Goal: Task Accomplishment & Management: Manage account settings

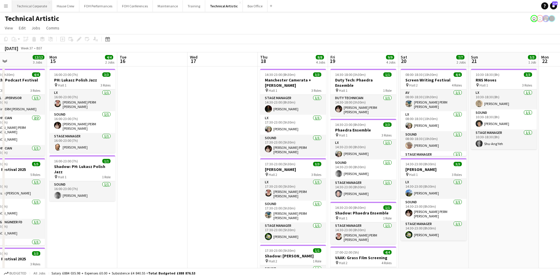
click at [36, 8] on button "Technical Corporate Close" at bounding box center [32, 5] width 40 height 11
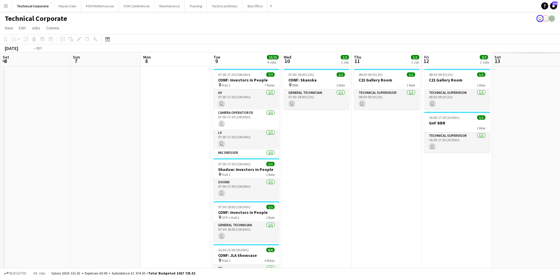
drag, startPoint x: 120, startPoint y: 151, endPoint x: 329, endPoint y: 150, distance: 208.5
click at [31, 144] on app-calendar-viewport "Wed 3 3/3 1 Job Thu 4 Fri 5 Sat 6 Sun 7 Mon 8 Tue 9 15/15 4 Jobs Wed 10 1/1 1 J…" at bounding box center [280, 203] width 560 height 302
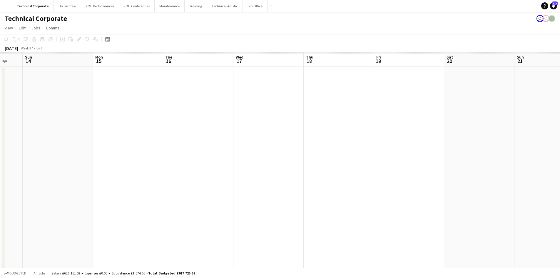
drag, startPoint x: 385, startPoint y: 151, endPoint x: 476, endPoint y: 158, distance: 92.1
click at [104, 141] on app-calendar-viewport "Thu 11 1/1 1 Job Fri 12 2/2 2 Jobs Sat 13 Sun 14 Mon 15 Tue 16 Wed 17 Thu 18 Fr…" at bounding box center [280, 203] width 560 height 302
drag, startPoint x: 330, startPoint y: 157, endPoint x: 332, endPoint y: 154, distance: 3.4
click at [108, 151] on app-calendar-viewport "Fri 12 2/2 2 Jobs Sat 13 Sun 14 Mon 15 Tue 16 Wed 17 Thu 18 Fri 19 Sat 20 Sun 2…" at bounding box center [280, 203] width 560 height 302
drag, startPoint x: 411, startPoint y: 169, endPoint x: 525, endPoint y: 121, distance: 124.0
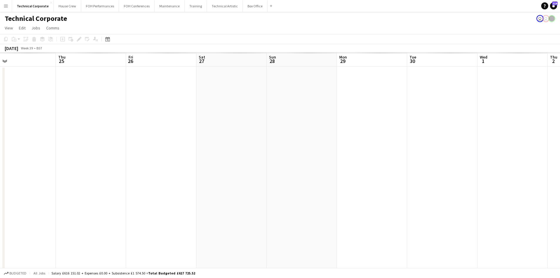
click at [109, 140] on app-calendar-viewport "Sun 21 Mon 22 Tue 23 Wed 24 Thu 25 Fri 26 Sat 27 Sun 28 Mon 29 Tue 30 Wed 1 Thu…" at bounding box center [280, 203] width 560 height 302
drag, startPoint x: 232, startPoint y: 133, endPoint x: 177, endPoint y: 125, distance: 55.6
click at [177, 125] on app-calendar-viewport "Sun 21 Mon 22 Tue 23 Wed 24 Thu 25 Fri 26 Sat 27 Sun 28 Mon 29 Tue 30 Wed 1 Thu…" at bounding box center [280, 282] width 560 height 461
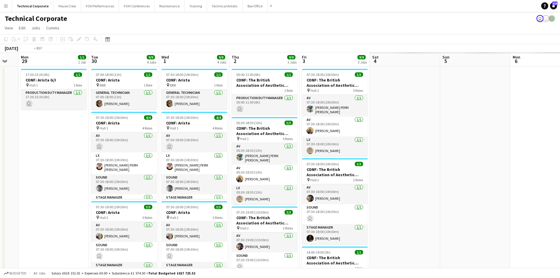
drag, startPoint x: 462, startPoint y: 138, endPoint x: 211, endPoint y: 137, distance: 251.2
click at [162, 137] on app-calendar-viewport "Fri 26 Sat 27 Sun 28 Mon 29 1/1 1 Job Tue 30 9/9 4 Jobs Wed 1 9/9 4 Jobs Thu 2 …" at bounding box center [280, 282] width 560 height 461
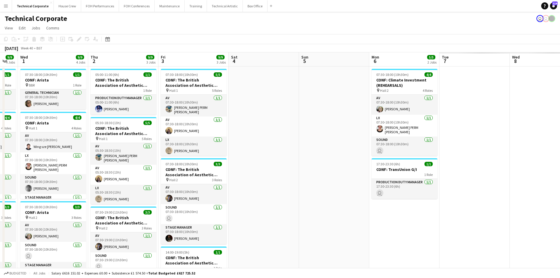
scroll to position [0, 146]
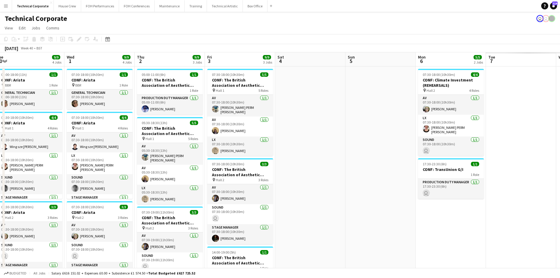
drag, startPoint x: 253, startPoint y: 174, endPoint x: 564, endPoint y: 142, distance: 313.4
click at [560, 142] on html "Menu Boards Boards Boards All jobs Status Workforce Workforce My Workforce Recr…" at bounding box center [280, 261] width 560 height 523
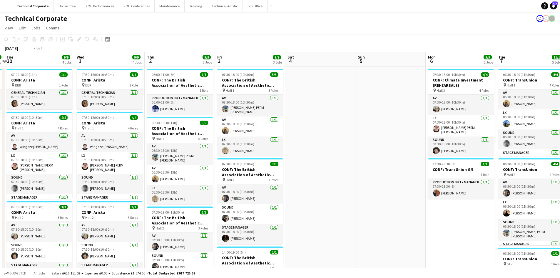
drag, startPoint x: 220, startPoint y: 214, endPoint x: 487, endPoint y: 184, distance: 268.5
click at [486, 184] on app-calendar-viewport "Sun 28 Mon 29 1/1 1 Job Tue 30 9/9 4 Jobs Wed 1 9/9 4 Jobs Thu 2 9/9 3 Jobs Fri…" at bounding box center [280, 282] width 560 height 461
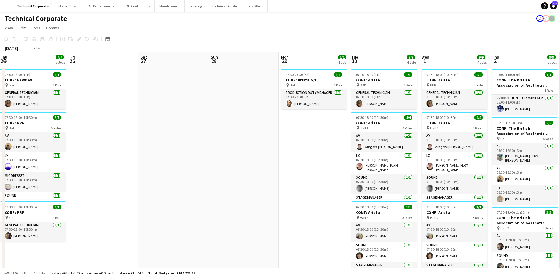
scroll to position [0, 142]
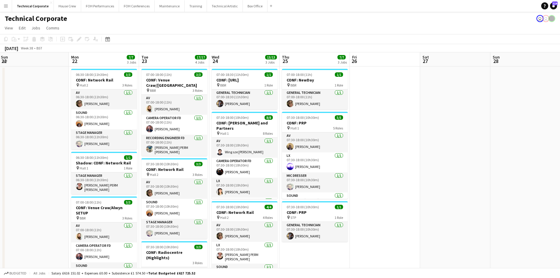
drag, startPoint x: 124, startPoint y: 140, endPoint x: 399, endPoint y: 139, distance: 275.0
click at [399, 139] on app-calendar-viewport "Fri 19 Sat 20 Sun 21 Mon 22 7/7 3 Jobs Tue 23 17/17 4 Jobs Wed 24 13/13 3 Jobs …" at bounding box center [280, 282] width 560 height 461
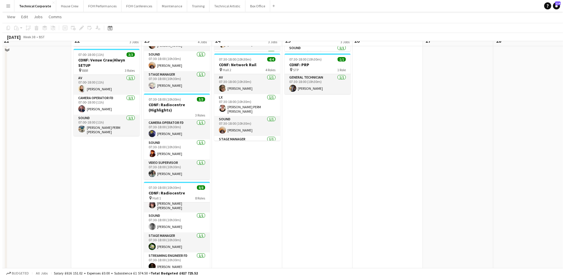
scroll to position [0, 0]
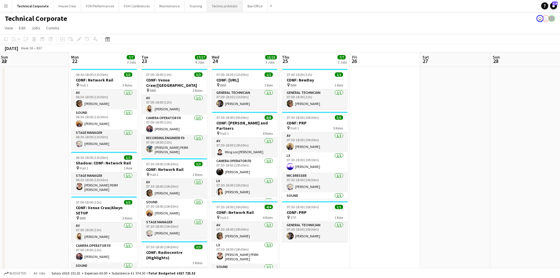
click at [213, 7] on button "Technical Artistic Close" at bounding box center [225, 5] width 36 height 11
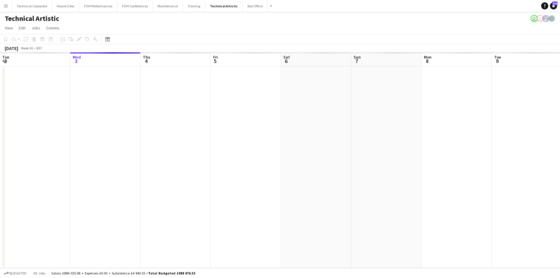
scroll to position [0, 183]
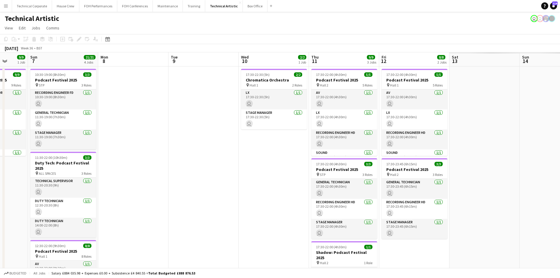
drag, startPoint x: 393, startPoint y: 167, endPoint x: 69, endPoint y: 135, distance: 325.2
click at [69, 135] on app-calendar-viewport "Thu 4 13/13 4 Jobs Fri 5 17/17 4 Jobs Sat 6 9/9 1 Job Sun 7 21/21 4 Jobs Mon 8 …" at bounding box center [280, 243] width 560 height 382
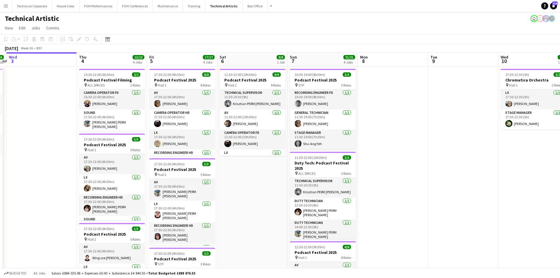
drag, startPoint x: 132, startPoint y: 205, endPoint x: 392, endPoint y: 206, distance: 259.7
click at [392, 206] on app-calendar-viewport "Mon 1 7/7 2 Jobs Tue 2 6/6 1 Job Wed 3 Thu 4 13/13 4 Jobs Fri 5 17/17 4 Jobs Sa…" at bounding box center [280, 243] width 560 height 382
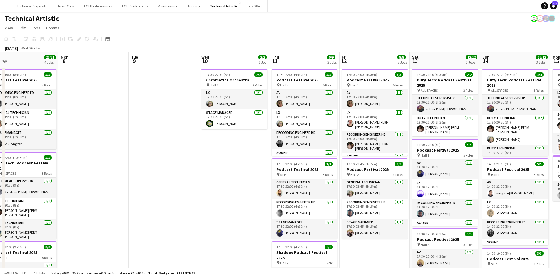
drag, startPoint x: 392, startPoint y: 206, endPoint x: 90, endPoint y: 175, distance: 303.4
click at [90, 175] on app-calendar-viewport "Thu 4 13/13 4 Jobs Fri 5 17/17 4 Jobs Sat 6 9/9 1 Job Sun 7 21/21 4 Jobs Mon 8 …" at bounding box center [280, 243] width 560 height 382
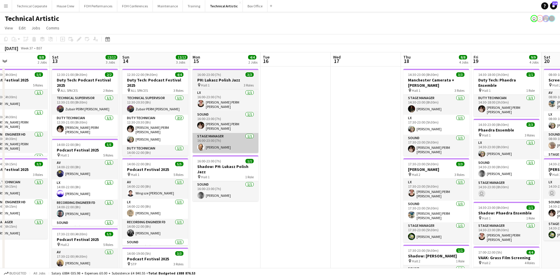
drag, startPoint x: 421, startPoint y: 170, endPoint x: 218, endPoint y: 146, distance: 204.6
click at [73, 151] on app-calendar-viewport "Wed 10 2/2 1 Job Thu 11 9/9 3 Jobs Fri 12 8/8 2 Jobs Sat 13 12/12 3 Jobs Sun 14…" at bounding box center [280, 243] width 560 height 382
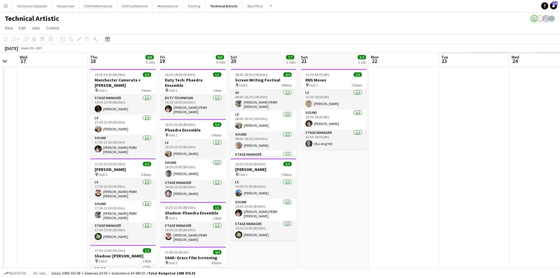
scroll to position [0, 229]
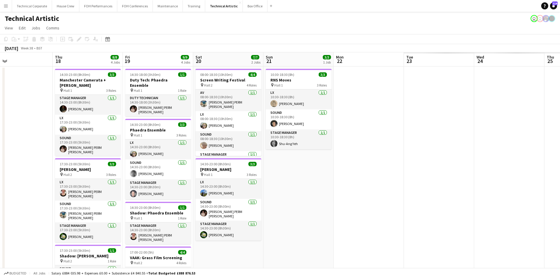
drag, startPoint x: 76, startPoint y: 122, endPoint x: 14, endPoint y: 113, distance: 62.1
click at [14, 113] on app-calendar-viewport "Sun 14 12/12 3 Jobs Mon 15 4/4 2 Jobs Tue 16 Wed 17 Thu 18 8/8 4 Jobs Fri 19 9/…" at bounding box center [280, 243] width 560 height 382
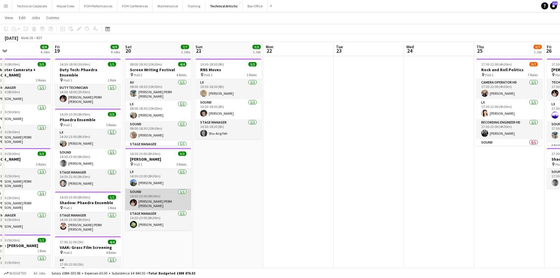
scroll to position [0, 0]
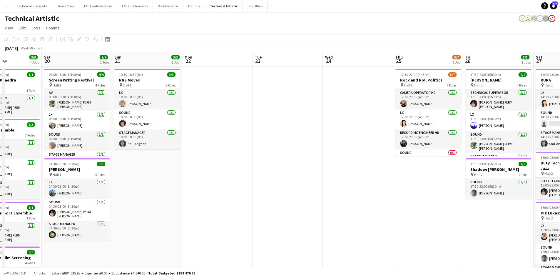
drag, startPoint x: 401, startPoint y: 183, endPoint x: 393, endPoint y: 74, distance: 109.5
click at [416, 164] on app-calendar-viewport "Wed 17 Thu 18 8/8 4 Jobs Fri 19 9/9 4 Jobs Sat 20 7/7 2 Jobs Sun 21 3/3 1 Job M…" at bounding box center [280, 200] width 560 height 296
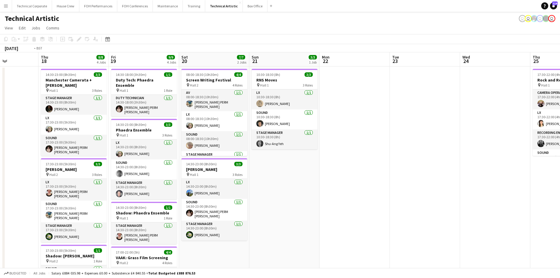
drag, startPoint x: 196, startPoint y: 198, endPoint x: 449, endPoint y: 220, distance: 253.0
click at [449, 220] on app-calendar-viewport "Mon 15 4/4 2 Jobs Tue 16 Wed 17 Thu 18 8/8 4 Jobs Fri 19 9/9 4 Jobs Sat 20 7/7 …" at bounding box center [280, 200] width 560 height 296
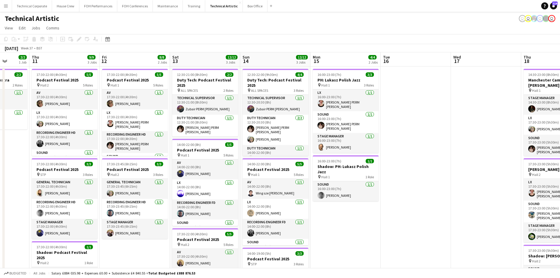
drag, startPoint x: 179, startPoint y: 201, endPoint x: 382, endPoint y: 219, distance: 204.0
click at [382, 219] on app-calendar-viewport "Mon 8 Tue 9 Wed 10 2/2 1 Job Thu 11 9/9 3 Jobs Fri 12 8/8 2 Jobs Sat 13 12/12 3…" at bounding box center [280, 200] width 560 height 296
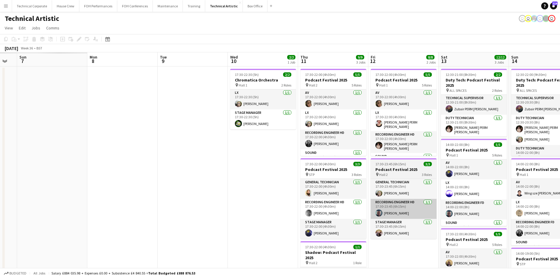
scroll to position [0, 170]
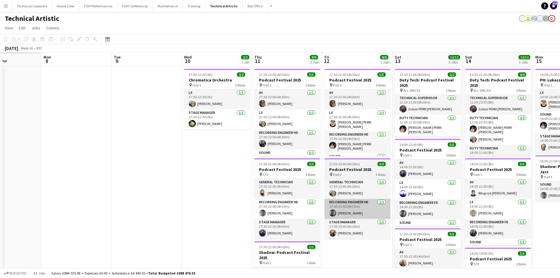
drag, startPoint x: 104, startPoint y: 193, endPoint x: 468, endPoint y: 209, distance: 363.6
click at [468, 209] on app-calendar-viewport "Fri 5 Sat 6 Sun 7 Mon 8 Tue 9 Wed 10 2/2 1 Job Thu 11 9/9 3 Jobs Fri 12 8/8 2 J…" at bounding box center [280, 200] width 560 height 296
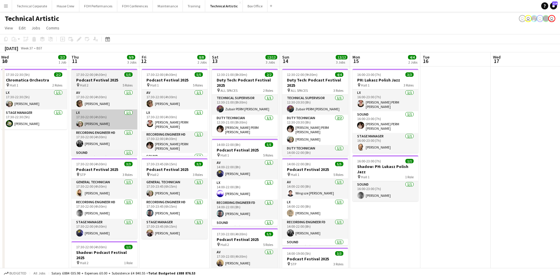
drag, startPoint x: 80, startPoint y: 138, endPoint x: 96, endPoint y: 115, distance: 27.9
click at [14, 120] on app-calendar-viewport "Sun 7 21/21 4 Jobs Mon 8 Tue 9 Wed 10 2/2 1 Job Thu 11 9/9 3 Jobs Fri 12 8/8 2 …" at bounding box center [280, 243] width 560 height 382
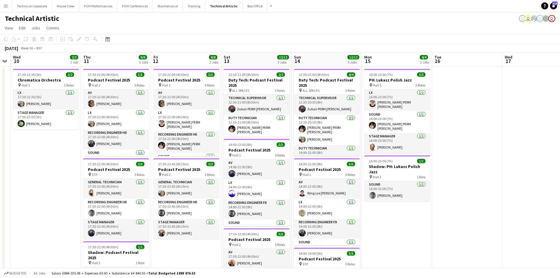
drag, startPoint x: 315, startPoint y: 177, endPoint x: 160, endPoint y: 151, distance: 157.4
click at [119, 158] on app-calendar-viewport "Sun 7 21/21 4 Jobs Mon 8 Tue 9 Wed 10 2/2 1 Job Thu 11 9/9 3 Jobs Fri 12 8/8 2 …" at bounding box center [280, 243] width 560 height 382
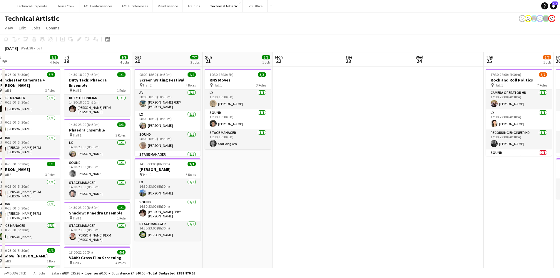
scroll to position [0, 171]
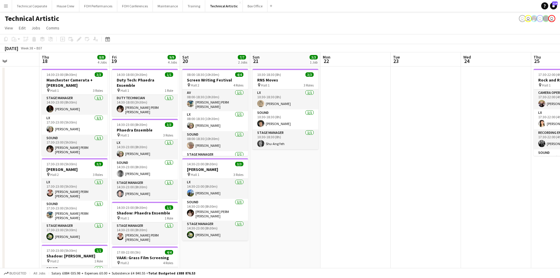
drag, startPoint x: 165, startPoint y: 164, endPoint x: 198, endPoint y: 152, distance: 35.6
click at [130, 154] on app-calendar-viewport "Mon 15 4/4 2 Jobs Tue 16 Wed 17 Thu 18 8/8 4 Jobs Fri 19 9/9 4 Jobs Sat 20 7/7 …" at bounding box center [280, 243] width 560 height 382
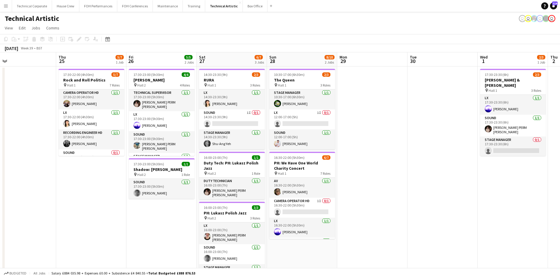
drag, startPoint x: 99, startPoint y: 144, endPoint x: 19, endPoint y: 121, distance: 82.4
click at [19, 121] on app-calendar-viewport "Sun 21 3/3 1 Job Mon 22 Tue 23 Wed 24 Thu 25 5/7 1 Job Fri 26 5/5 2 Jobs Sat 27…" at bounding box center [280, 243] width 560 height 382
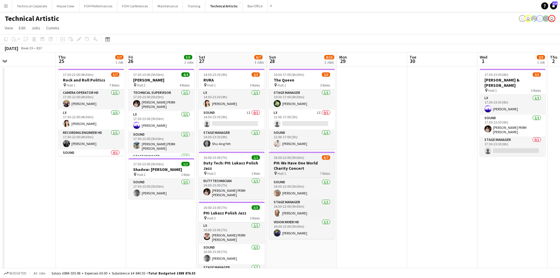
click at [296, 157] on span "16:30-22:00 (5h30m)" at bounding box center [289, 157] width 31 height 4
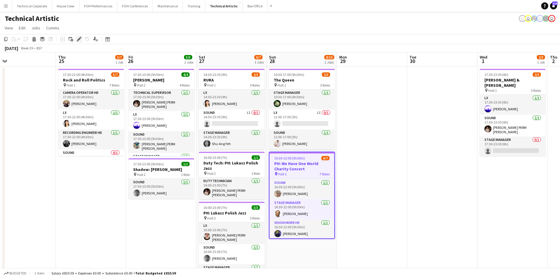
click at [76, 41] on div "Edit" at bounding box center [79, 39] width 7 height 7
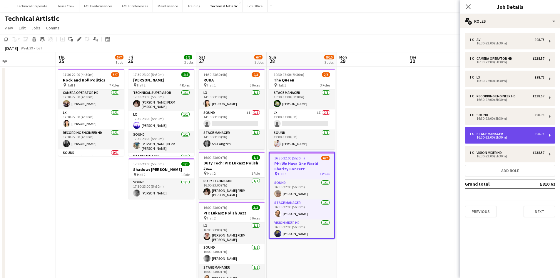
click at [488, 137] on div "16:30-22:00 (5h30m)" at bounding box center [507, 137] width 75 height 3
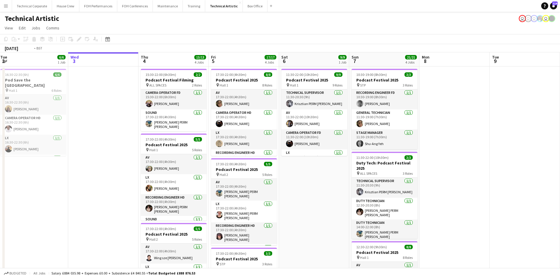
drag, startPoint x: 423, startPoint y: 199, endPoint x: 29, endPoint y: 175, distance: 393.9
click at [0, 191] on html "Menu Boards Boards Boards All jobs Status Workforce Workforce My Workforce Recr…" at bounding box center [280, 222] width 560 height 444
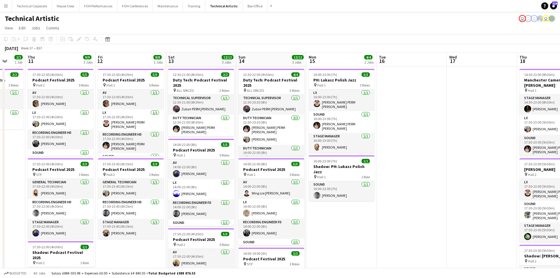
drag, startPoint x: 318, startPoint y: 201, endPoint x: 107, endPoint y: 199, distance: 211.5
click at [107, 199] on app-calendar-viewport "Sat 6 9/9 1 Job Sun 7 21/21 4 Jobs Mon 8 Tue 9 Wed 10 2/2 1 Job Thu 11 9/9 3 Jo…" at bounding box center [280, 243] width 560 height 382
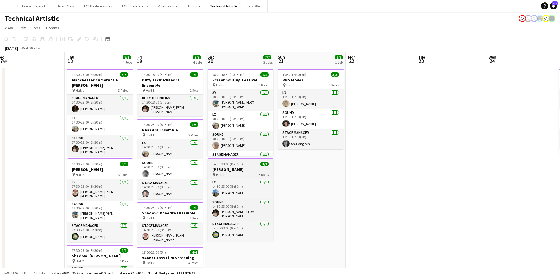
drag, startPoint x: 321, startPoint y: 177, endPoint x: 219, endPoint y: 159, distance: 104.1
click at [21, 158] on app-calendar-viewport "Sun 14 12/12 3 Jobs Mon 15 4/4 2 Jobs Tue 16 Wed 17 Thu 18 8/8 4 Jobs Fri 19 9/…" at bounding box center [280, 243] width 560 height 382
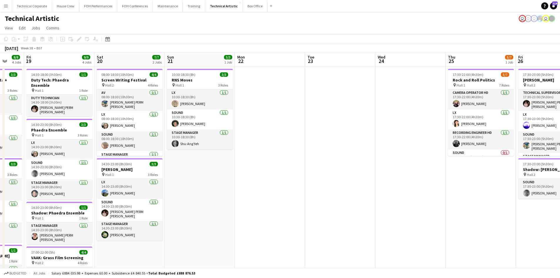
drag, startPoint x: 564, startPoint y: 232, endPoint x: 45, endPoint y: 189, distance: 521.5
click at [45, 189] on app-calendar-viewport "Tue 16 Wed 17 Thu 18 8/8 4 Jobs Fri 19 9/9 4 Jobs Sat 20 7/7 2 Jobs Sun 21 3/3 …" at bounding box center [280, 243] width 560 height 382
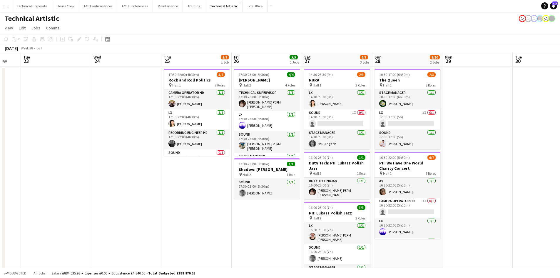
drag, startPoint x: 254, startPoint y: 223, endPoint x: 171, endPoint y: 209, distance: 83.2
click at [171, 211] on app-calendar-viewport "Sat 20 7/7 2 Jobs Sun 21 3/3 1 Job Mon 22 Tue 23 Wed 24 Thu 25 5/7 1 Job Fri 26…" at bounding box center [280, 243] width 560 height 382
drag, startPoint x: 392, startPoint y: 164, endPoint x: 384, endPoint y: 154, distance: 13.0
click at [392, 164] on h3 "PH: We Have One World Charity Concert" at bounding box center [407, 165] width 66 height 11
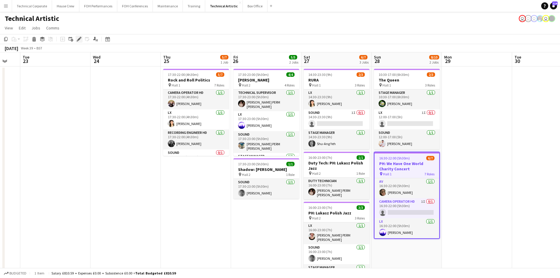
click at [80, 41] on icon "Edit" at bounding box center [79, 39] width 5 height 5
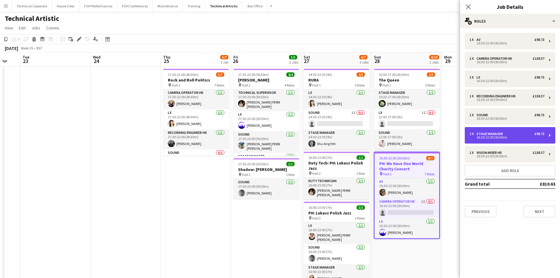
click at [491, 136] on div "16:30-22:00 (5h30m)" at bounding box center [507, 137] width 75 height 3
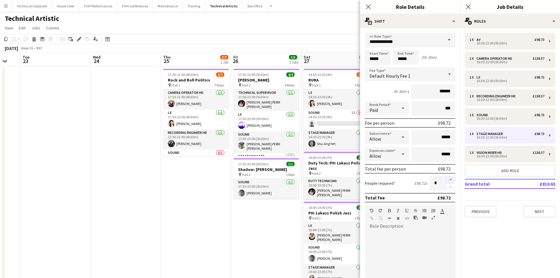
click at [449, 179] on button "button" at bounding box center [450, 180] width 9 height 8
type input "*"
click at [540, 214] on button "Next" at bounding box center [540, 212] width 32 height 12
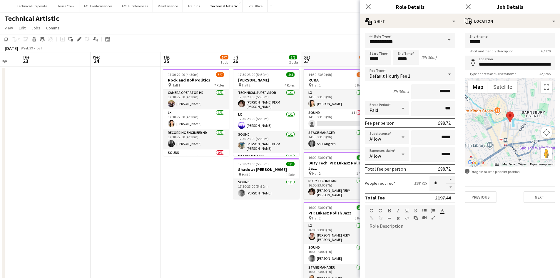
click at [277, 236] on app-date-cell "17:30-23:00 (5h30m) 4/4 Ben Nobuto pin Hall 2 4 Roles Technical Supervisor 1/1 …" at bounding box center [266, 250] width 70 height 368
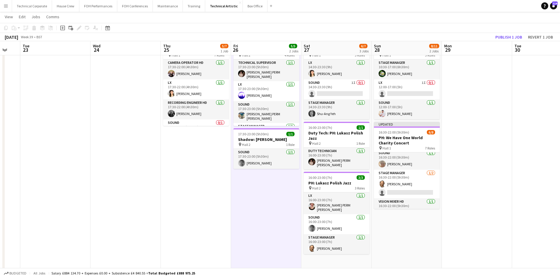
scroll to position [92, 0]
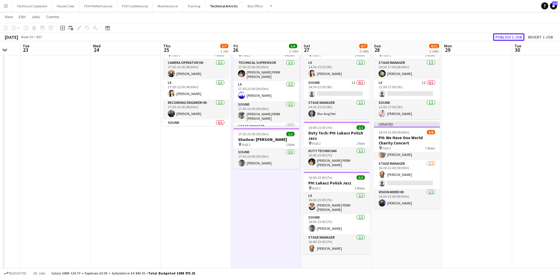
drag, startPoint x: 504, startPoint y: 39, endPoint x: 497, endPoint y: 51, distance: 13.5
click at [504, 39] on button "Publish 1 job" at bounding box center [508, 37] width 31 height 8
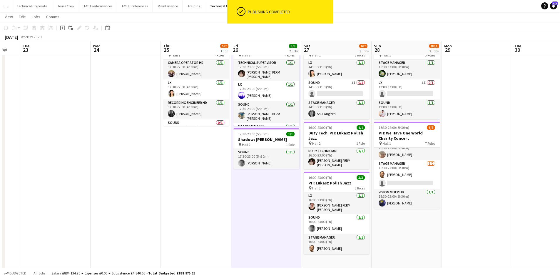
scroll to position [87, 0]
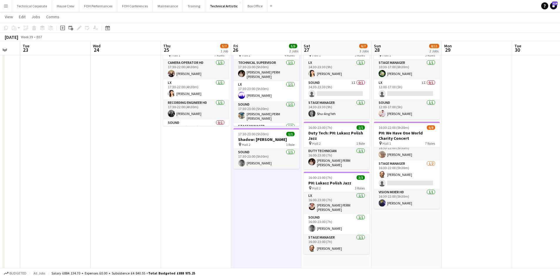
click at [266, 226] on app-date-cell "17:30-23:00 (5h30m) 4/4 Ben Nobuto pin Hall 2 4 Roles Technical Supervisor 1/1 …" at bounding box center [266, 220] width 70 height 368
